Goal: Contribute content: Add original content to the website for others to see

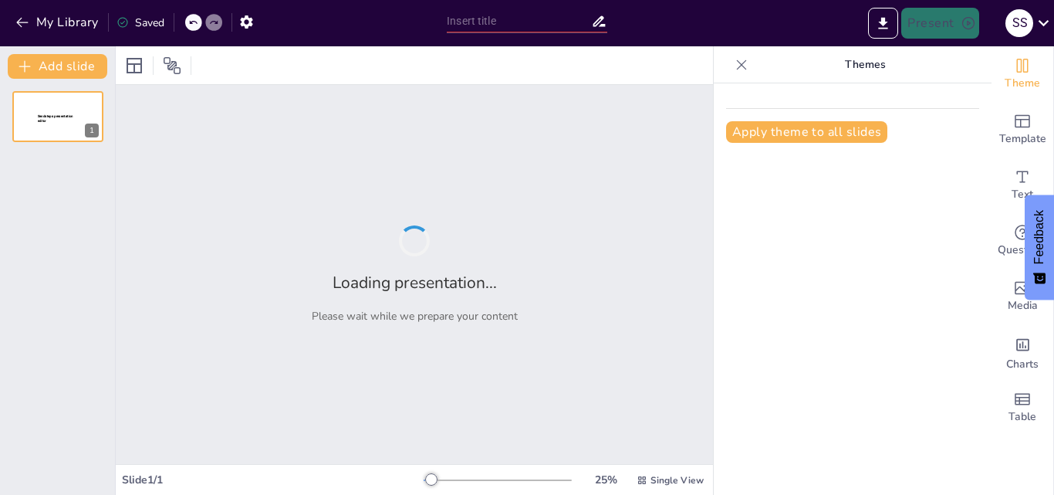
type input "Sabores Auténticos: Un Recorrido por la Gastronomía Tradicional"
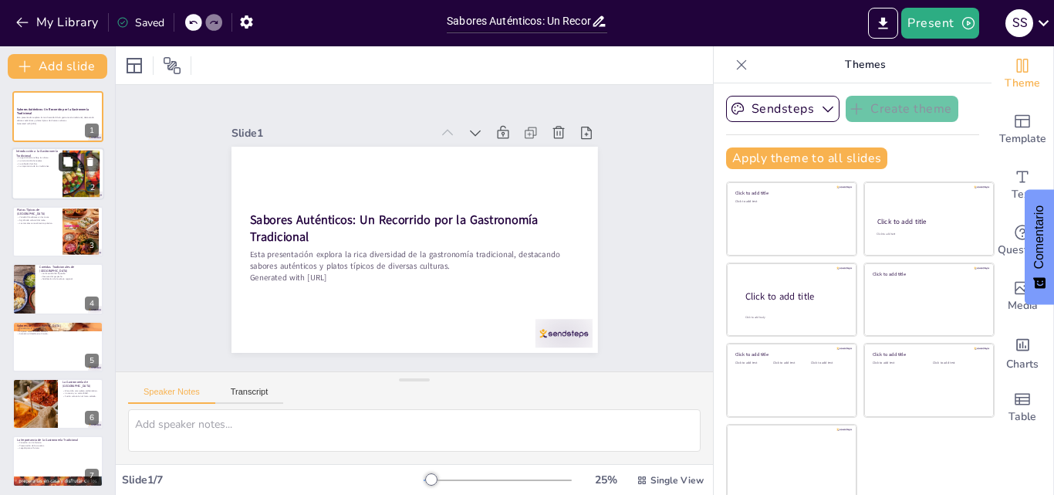
click at [64, 159] on icon at bounding box center [67, 161] width 9 height 9
type textarea "La gastronomía tradicional es un espejo de la cultura de un pueblo, mostrando s…"
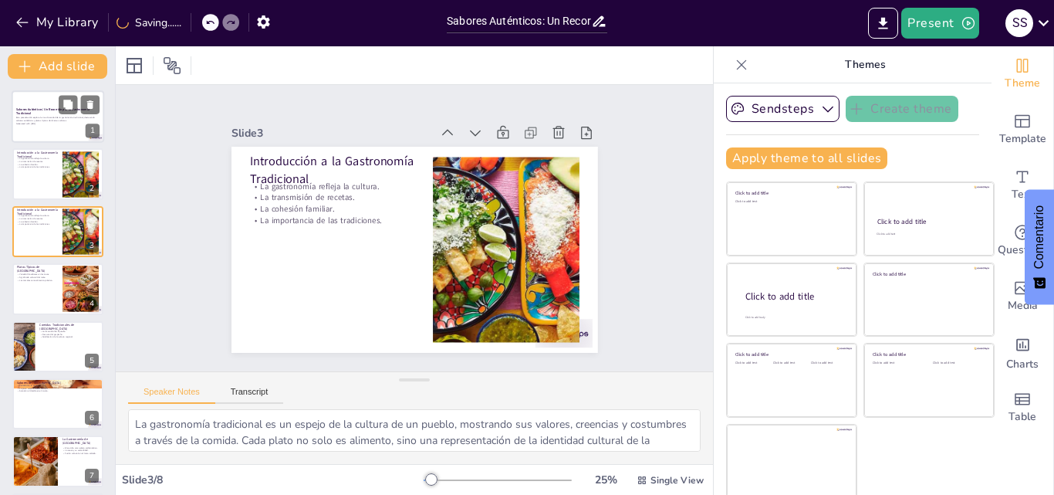
click at [70, 123] on p "Generated with [URL]" at bounding box center [57, 123] width 83 height 3
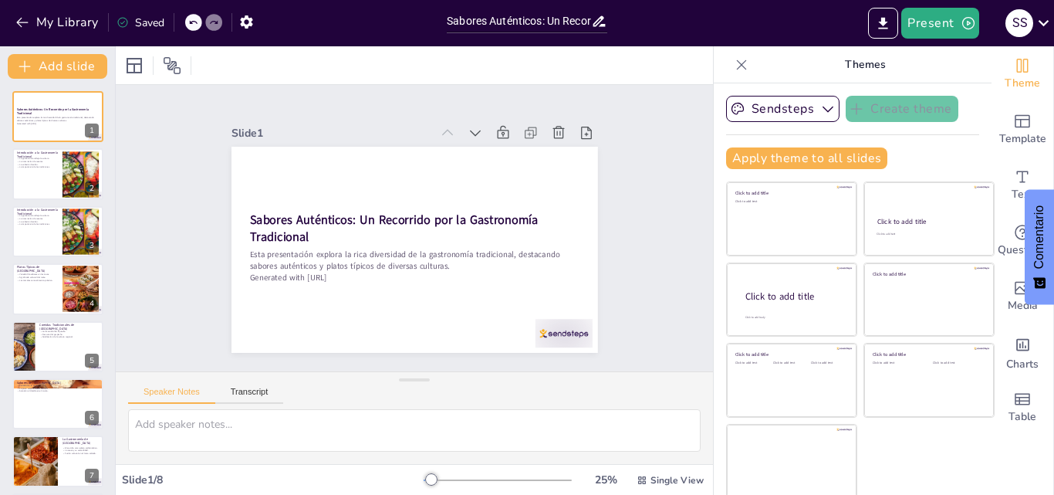
click at [677, 15] on div "Present s s" at bounding box center [834, 23] width 439 height 31
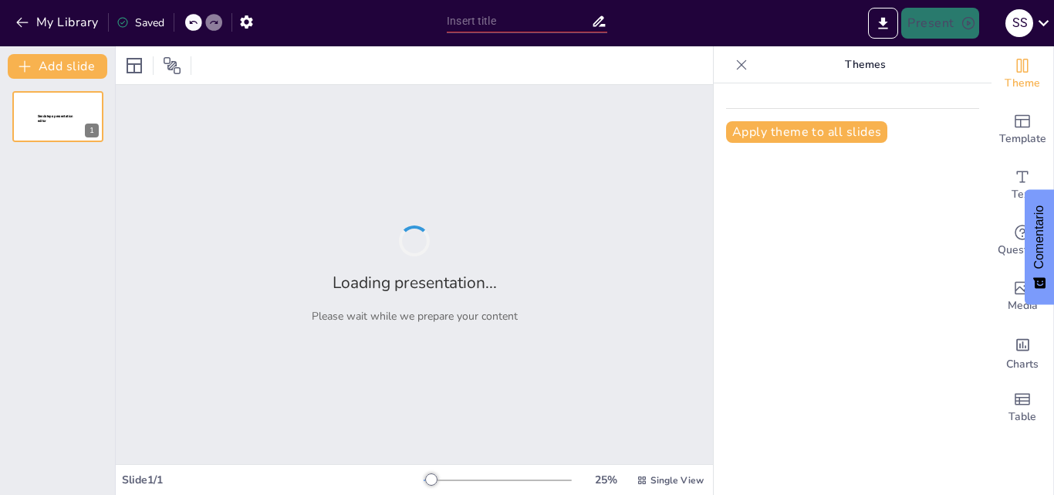
type input "Sabores Auténticos: Un Recorrido por la Gastronomía Tradicional"
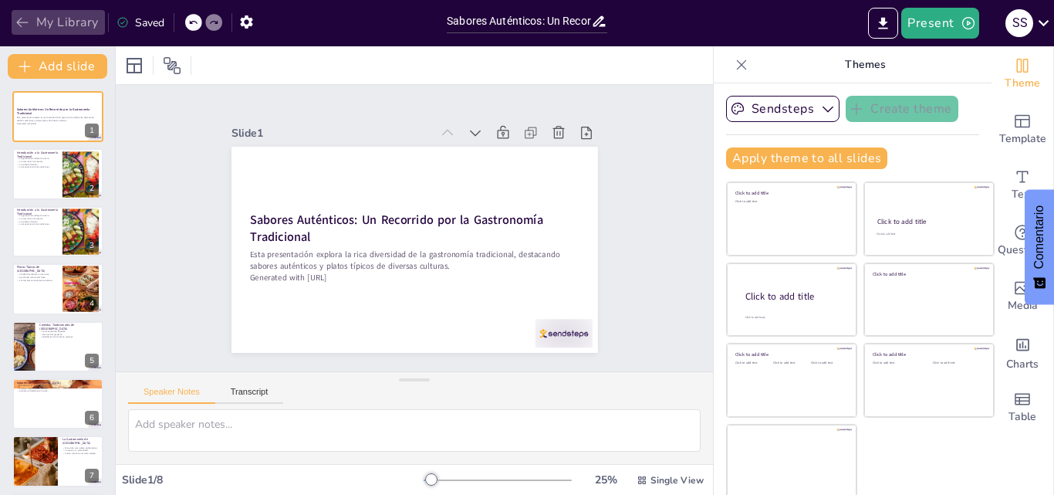
click at [18, 19] on icon "button" at bounding box center [22, 22] width 15 height 15
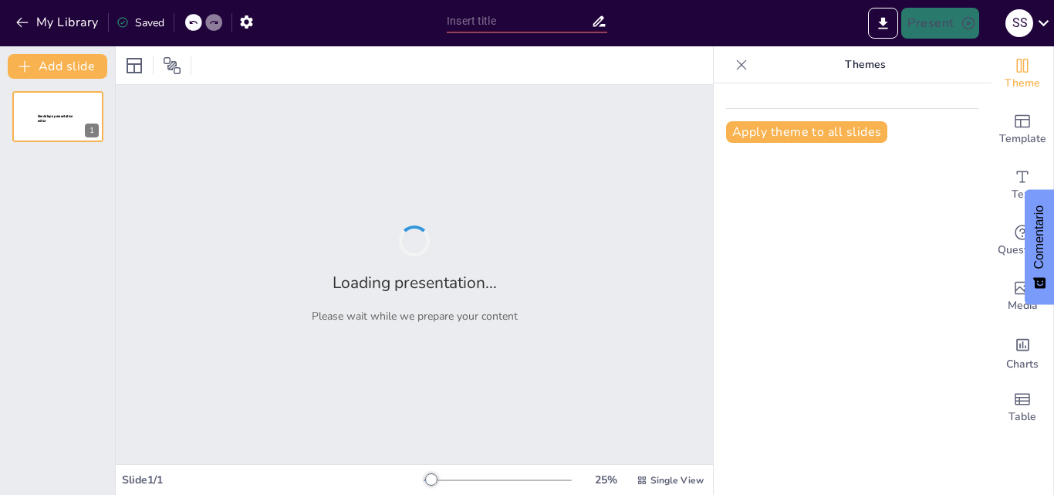
type input "New Sendsteps"
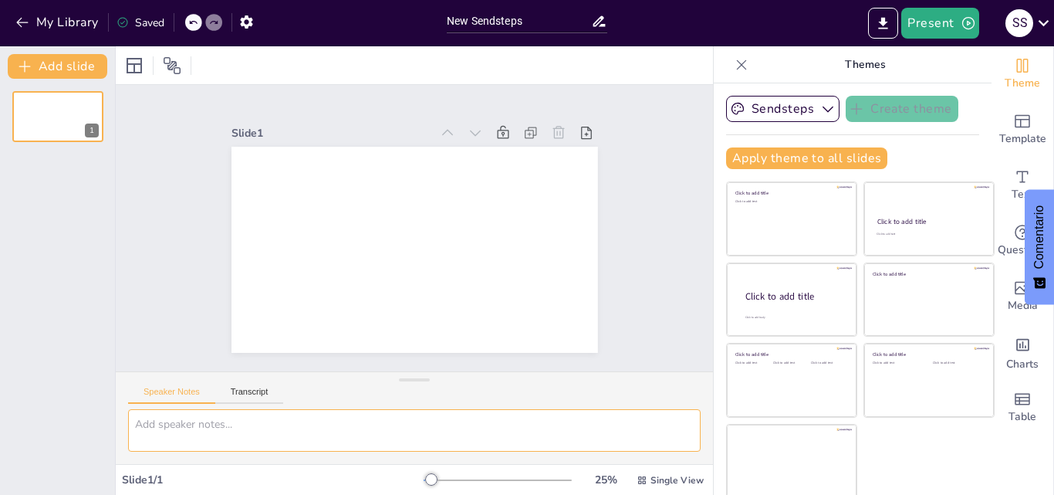
click at [243, 438] on textarea at bounding box center [414, 430] width 573 height 42
click at [335, 422] on textarea "crea una presentacion de un cocodrilo" at bounding box center [414, 430] width 573 height 42
click at [333, 418] on textarea "crea una presentacion de un cocodrilo" at bounding box center [414, 430] width 573 height 42
click at [320, 415] on textarea "crea una presentacion de un cocodrilo" at bounding box center [414, 430] width 573 height 42
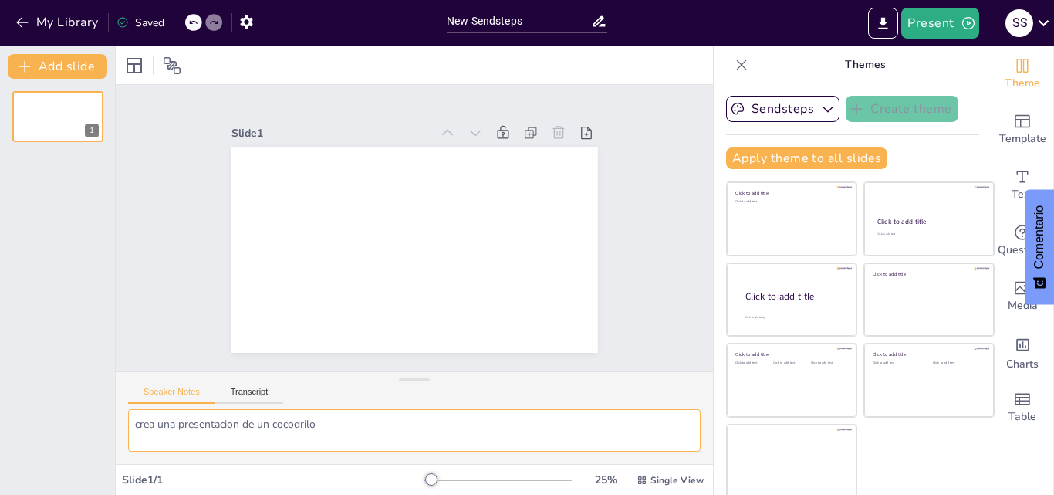
scroll to position [7, 0]
click at [320, 415] on textarea "crea una presentacion de un cocodrilo" at bounding box center [414, 430] width 573 height 42
type textarea "crea una presentacion de un cocodrilo"
click at [261, 397] on button "Transcript" at bounding box center [249, 395] width 69 height 17
click at [174, 388] on button "Speaker Notes" at bounding box center [171, 395] width 87 height 17
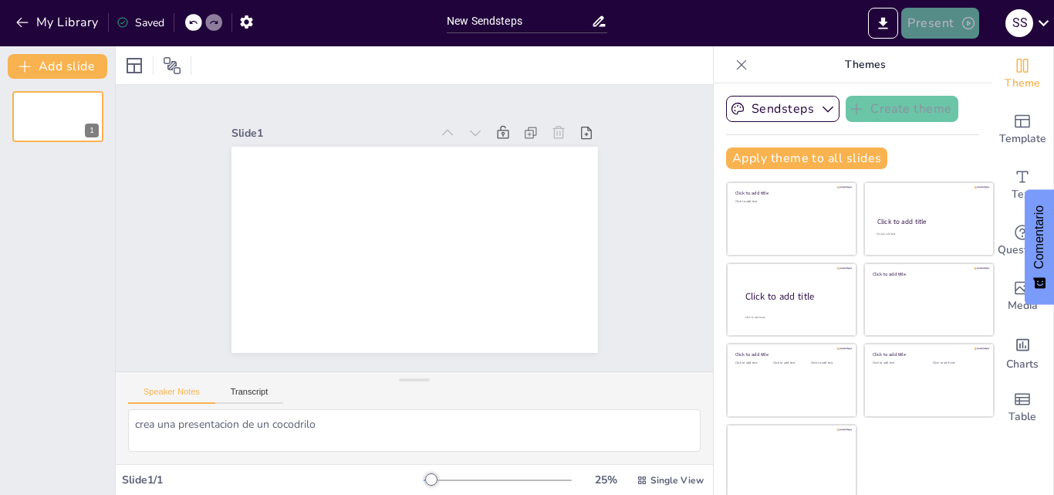
click at [933, 26] on button "Present" at bounding box center [940, 23] width 77 height 31
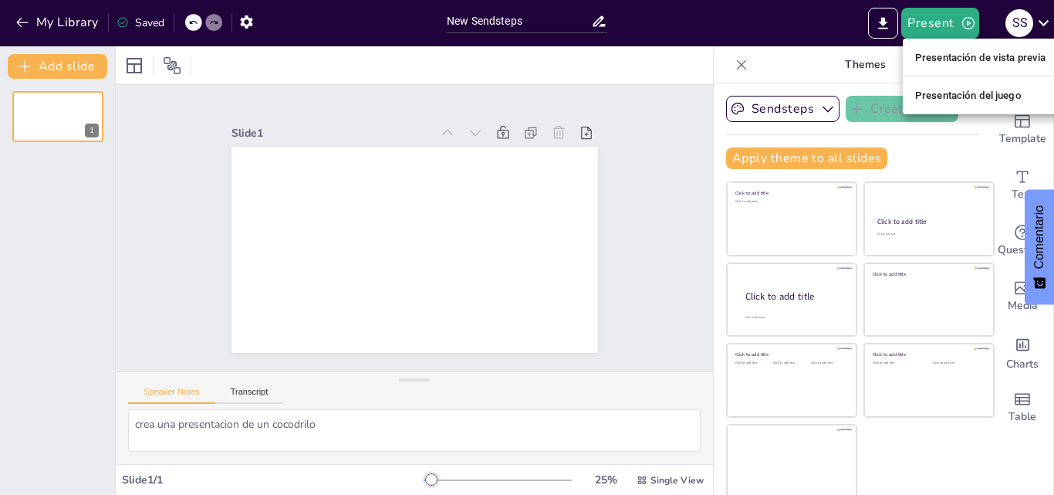
click at [941, 58] on font "Presentación de vista previa" at bounding box center [981, 58] width 131 height 12
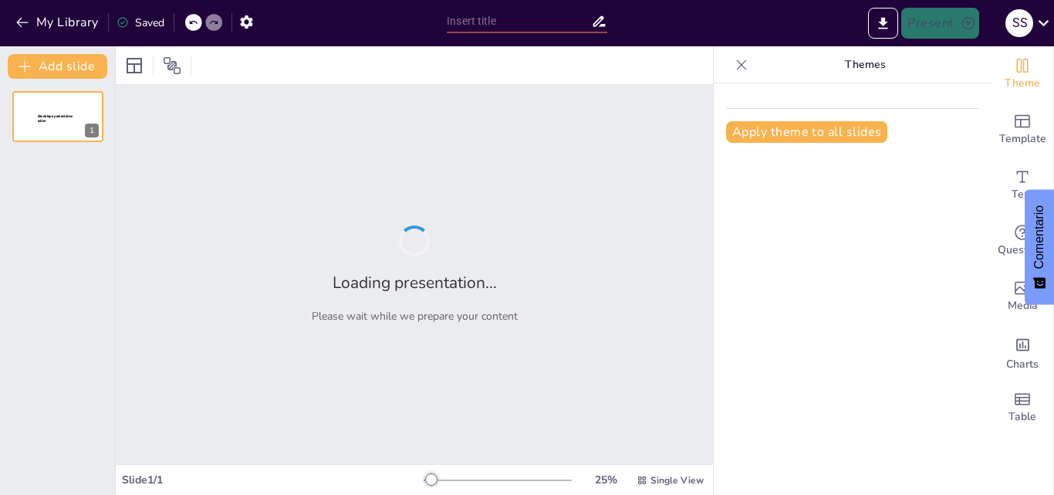
type input "New Sendsteps"
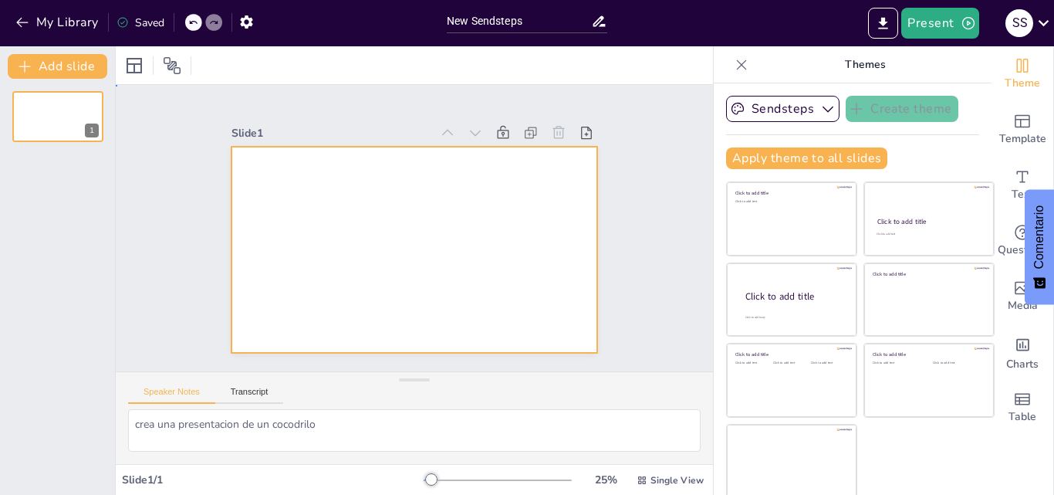
click at [413, 188] on div at bounding box center [435, 235] width 310 height 412
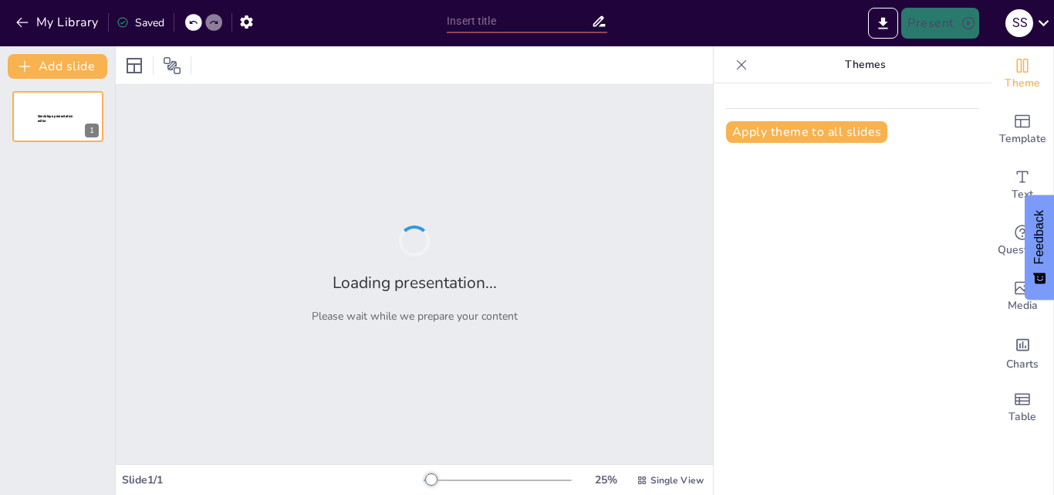
type input "La Alimentación y Comportamiento del Cocodrilo"
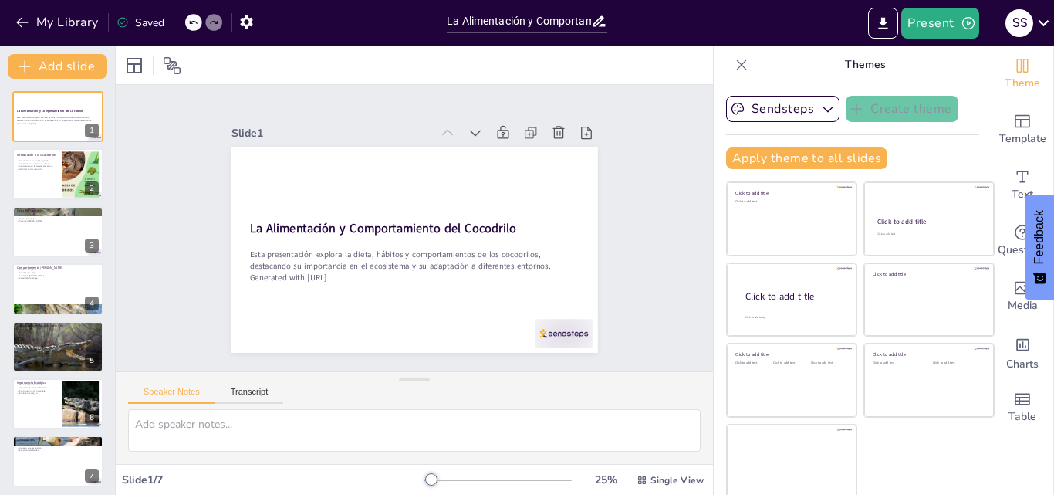
click at [658, 26] on div "Present s s" at bounding box center [834, 23] width 439 height 31
click at [672, 24] on div "Present s s" at bounding box center [834, 23] width 439 height 31
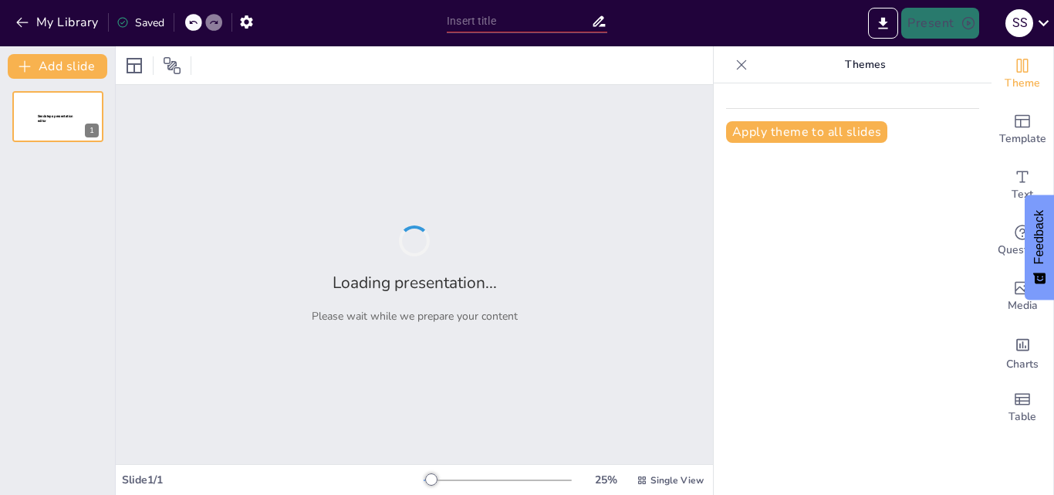
type input "La Importancia de los Pollos en la Agricultura"
type input "Especies [PERSON_NAME] y su Distribución Global"
type input "La Importancia de los Monos en los Ecosistemas"
